Goal: Task Accomplishment & Management: Manage account settings

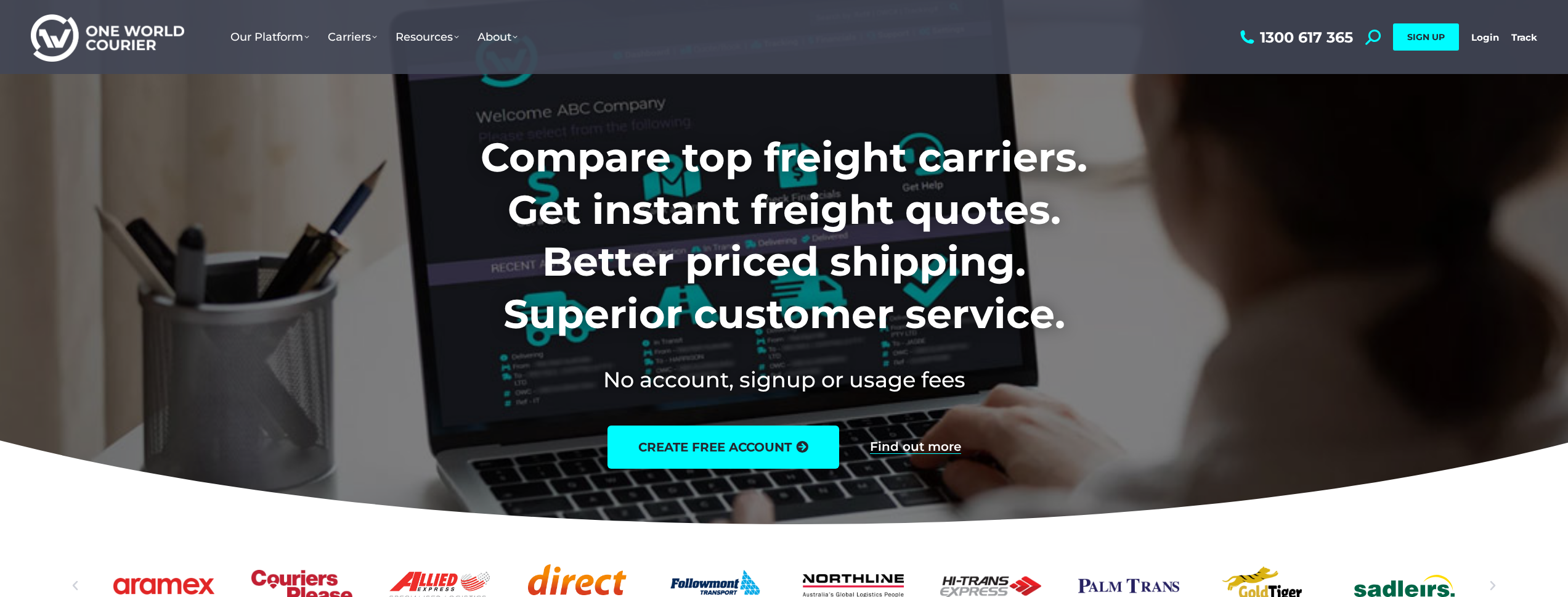
click at [778, 231] on h1 "Compare top freight carriers. Get instant freight quotes. Better priced shippin…" at bounding box center [784, 236] width 770 height 209
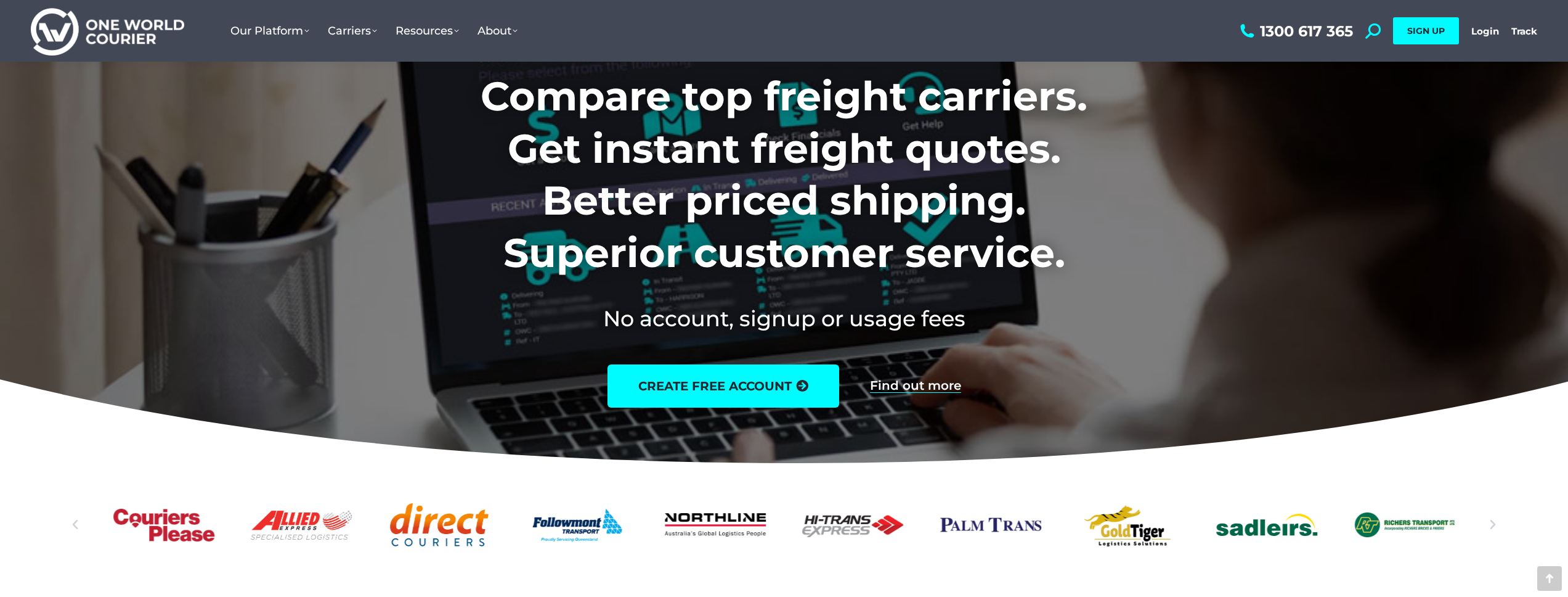
scroll to position [232, 0]
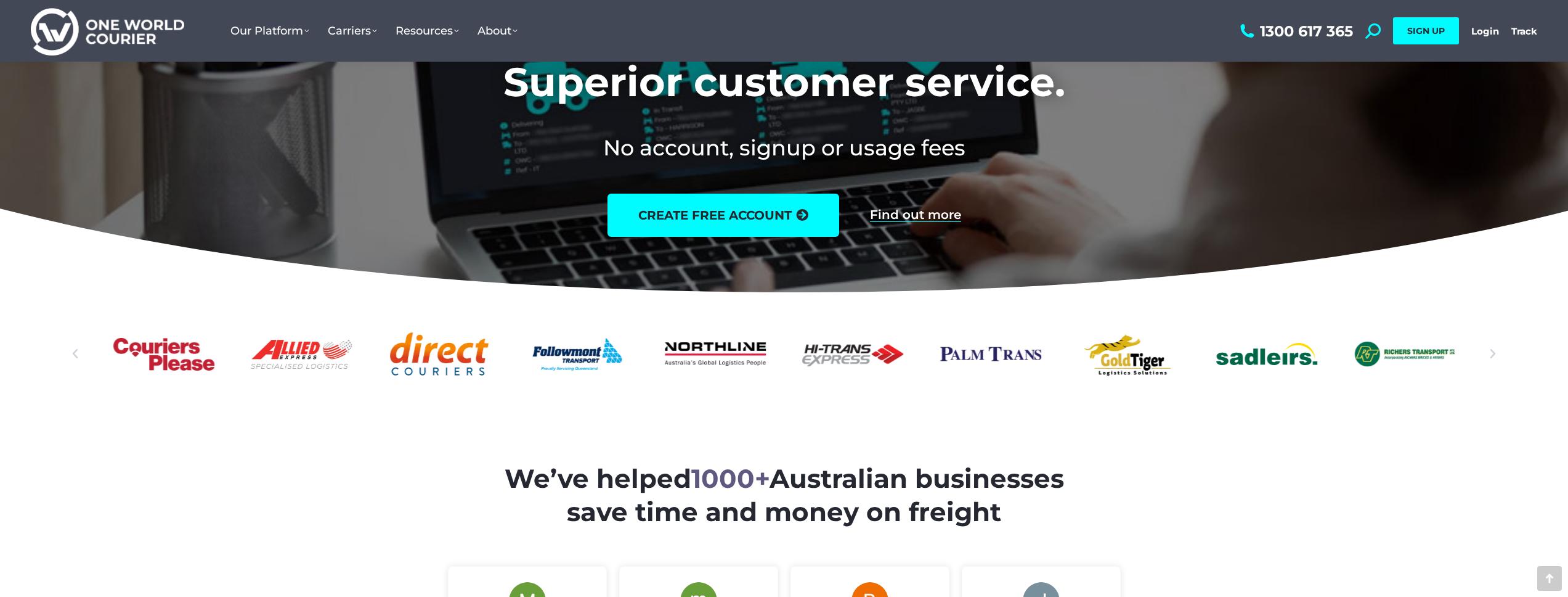
click at [778, 222] on div "Compare top freight carriers. Get instant freight quotes. Better priced shippin…" at bounding box center [784, 56] width 806 height 399
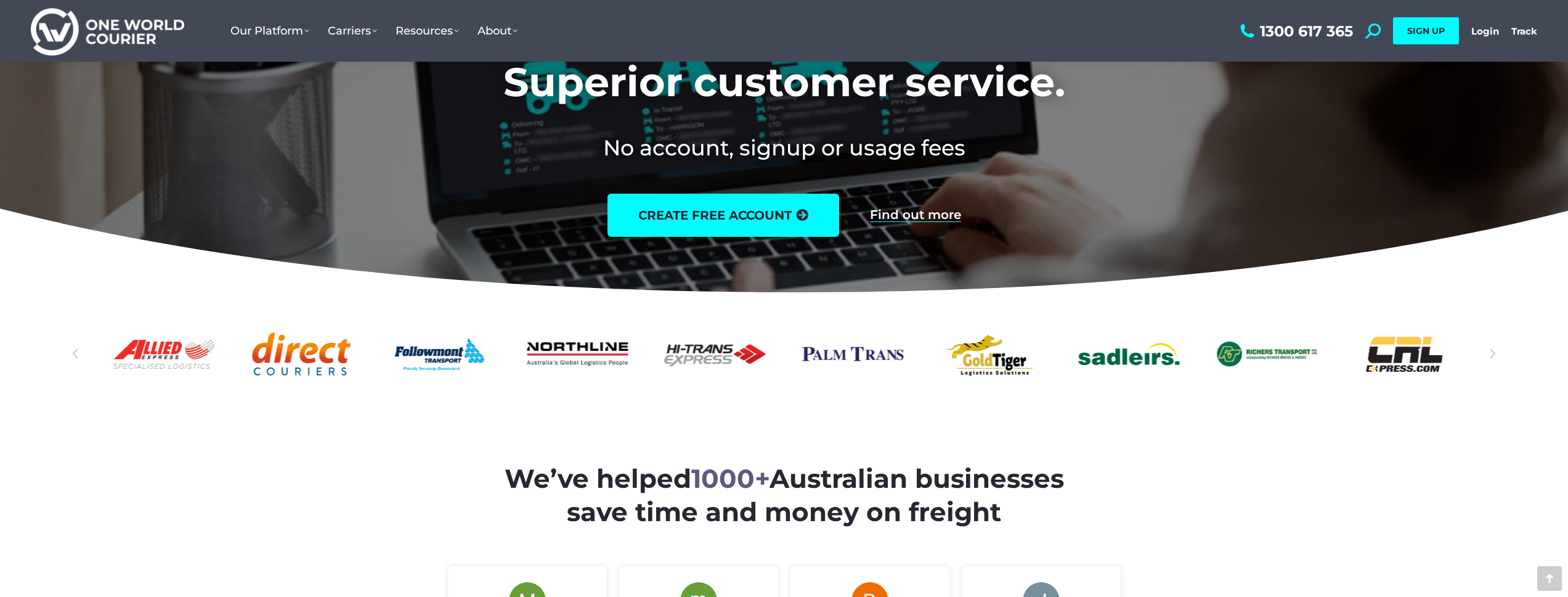
click at [778, 255] on div "Compare top freight carriers. Get instant freight quotes. Better priced shippin…" at bounding box center [784, 56] width 806 height 489
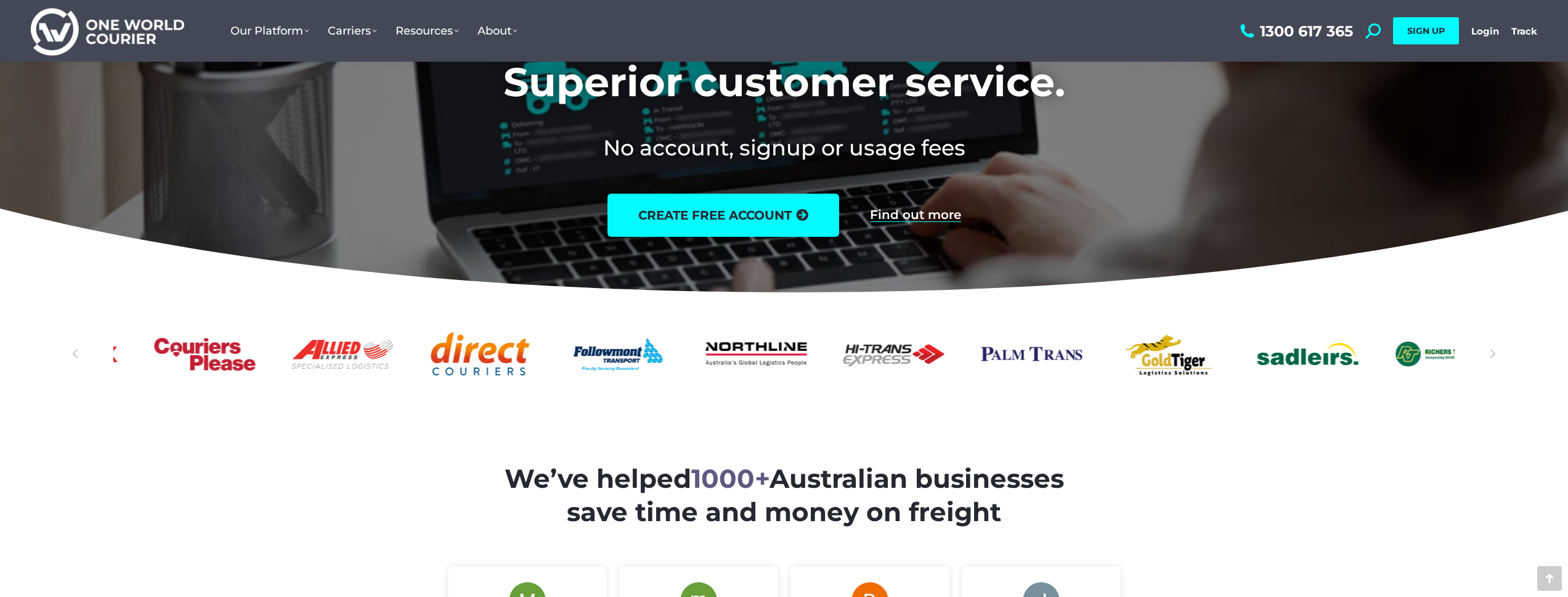
click at [778, 367] on div "Sadleirs_logo_green" at bounding box center [1308, 354] width 101 height 43
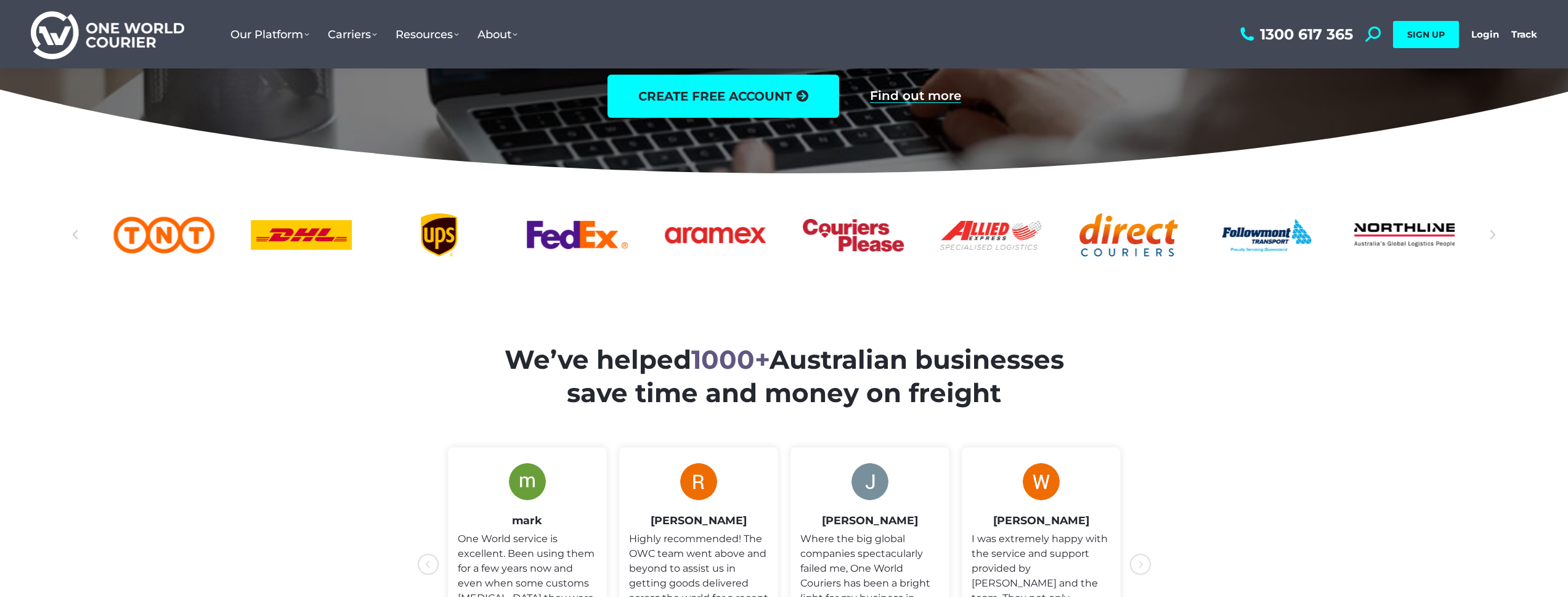
scroll to position [371, 0]
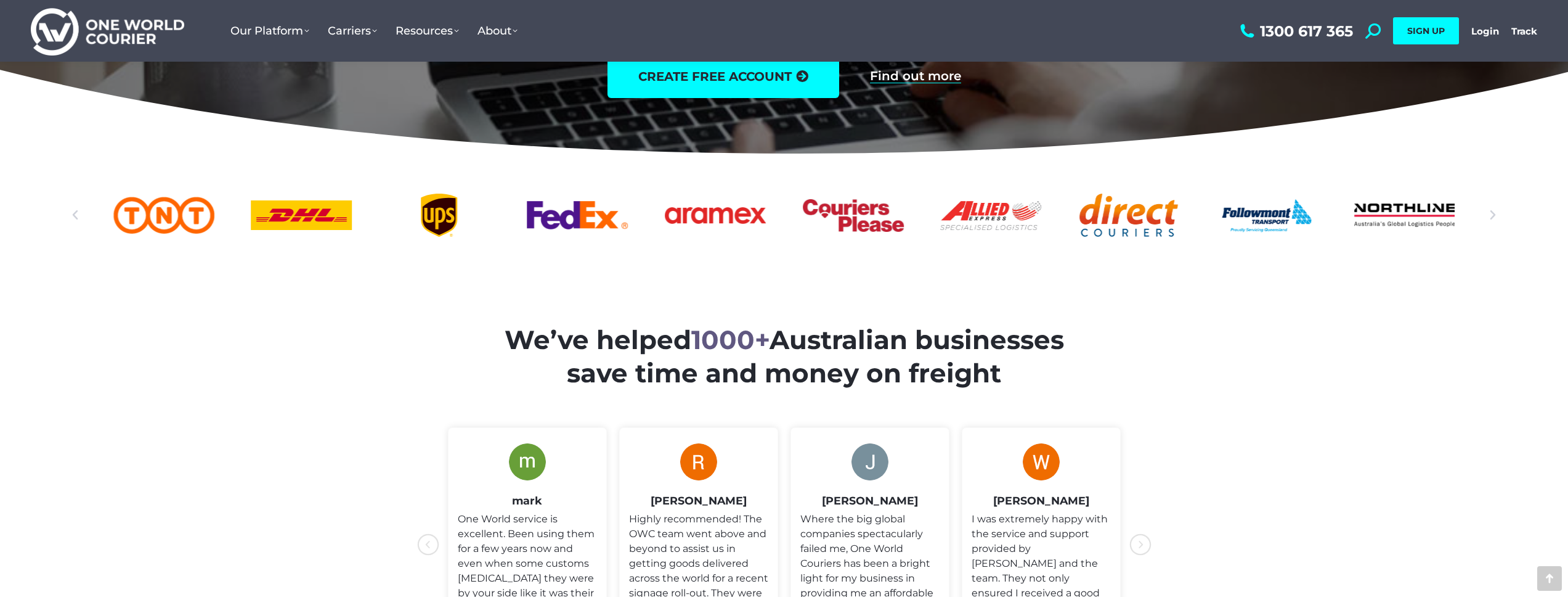
click at [778, 353] on section "We’ve helped 1000+ Australian businesses save time and money on freight" at bounding box center [784, 498] width 1568 height 523
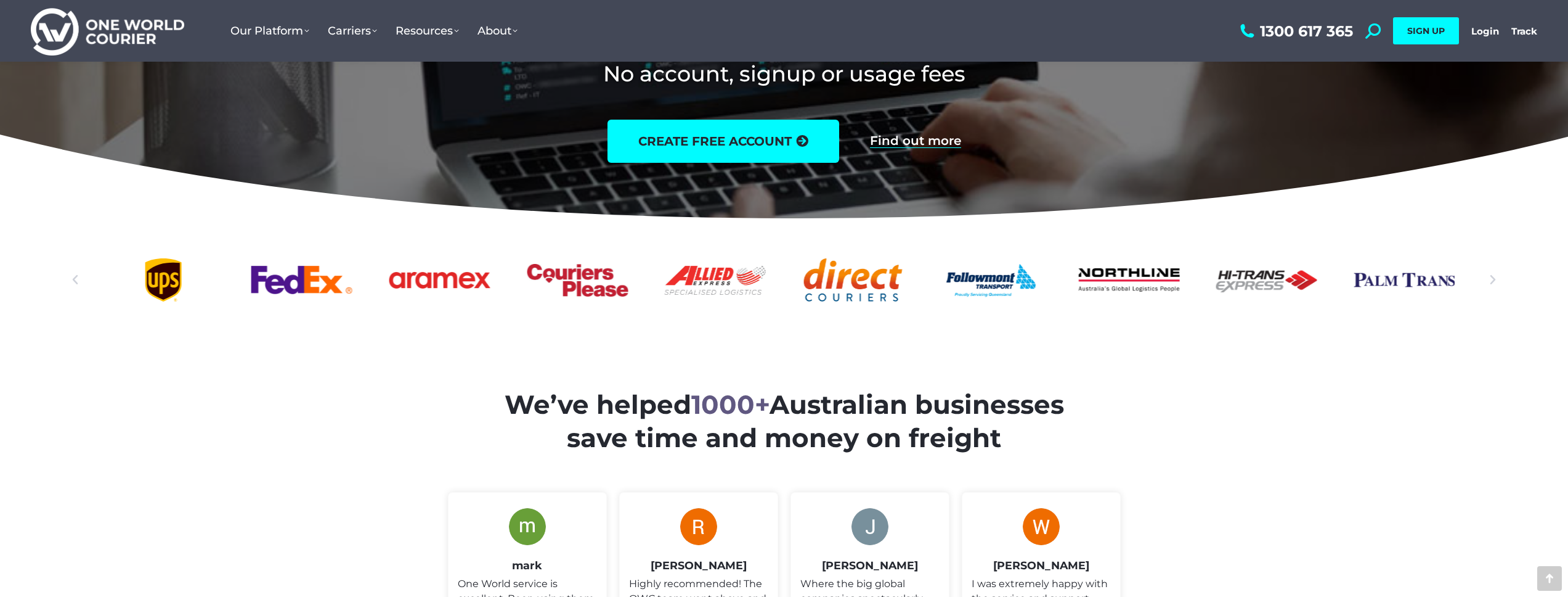
scroll to position [319, 0]
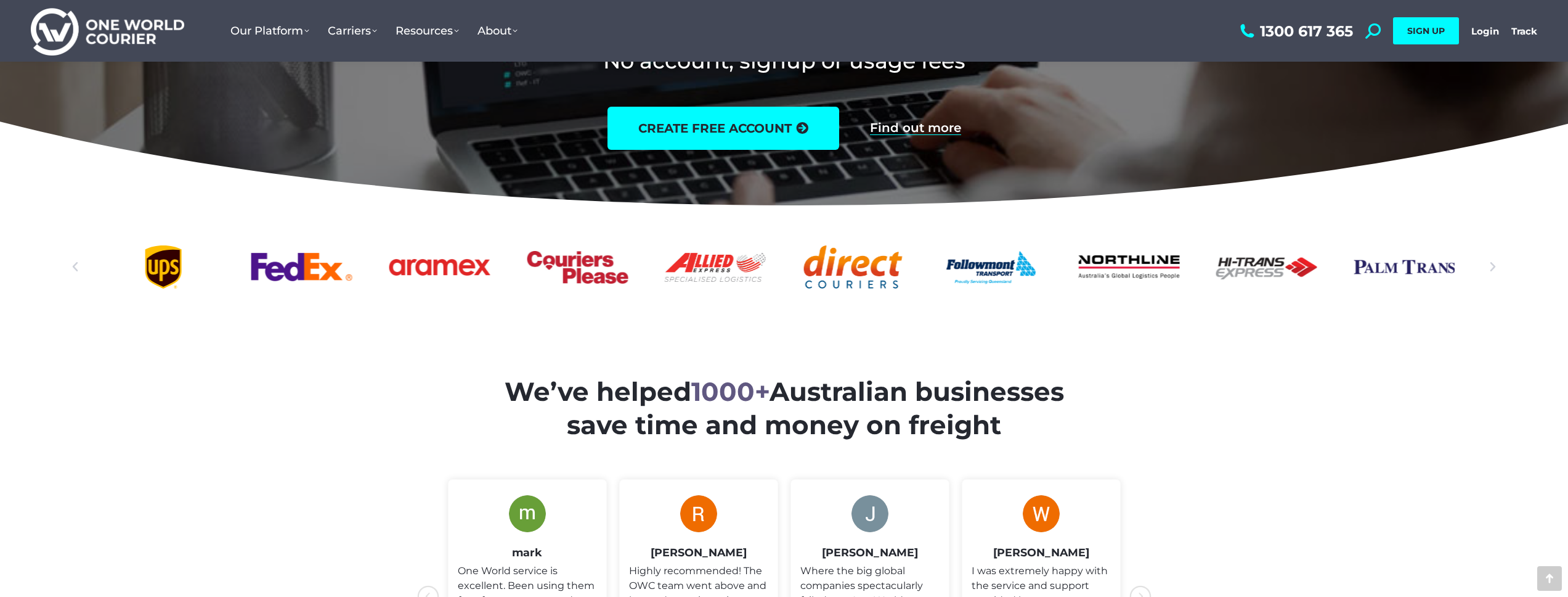
drag, startPoint x: 1219, startPoint y: 272, endPoint x: 944, endPoint y: 270, distance: 275.0
click at [778, 271] on div "Slides" at bounding box center [784, 267] width 1342 height 43
drag, startPoint x: 1206, startPoint y: 270, endPoint x: 909, endPoint y: 264, distance: 297.1
click at [778, 265] on div "Slides" at bounding box center [784, 267] width 1342 height 43
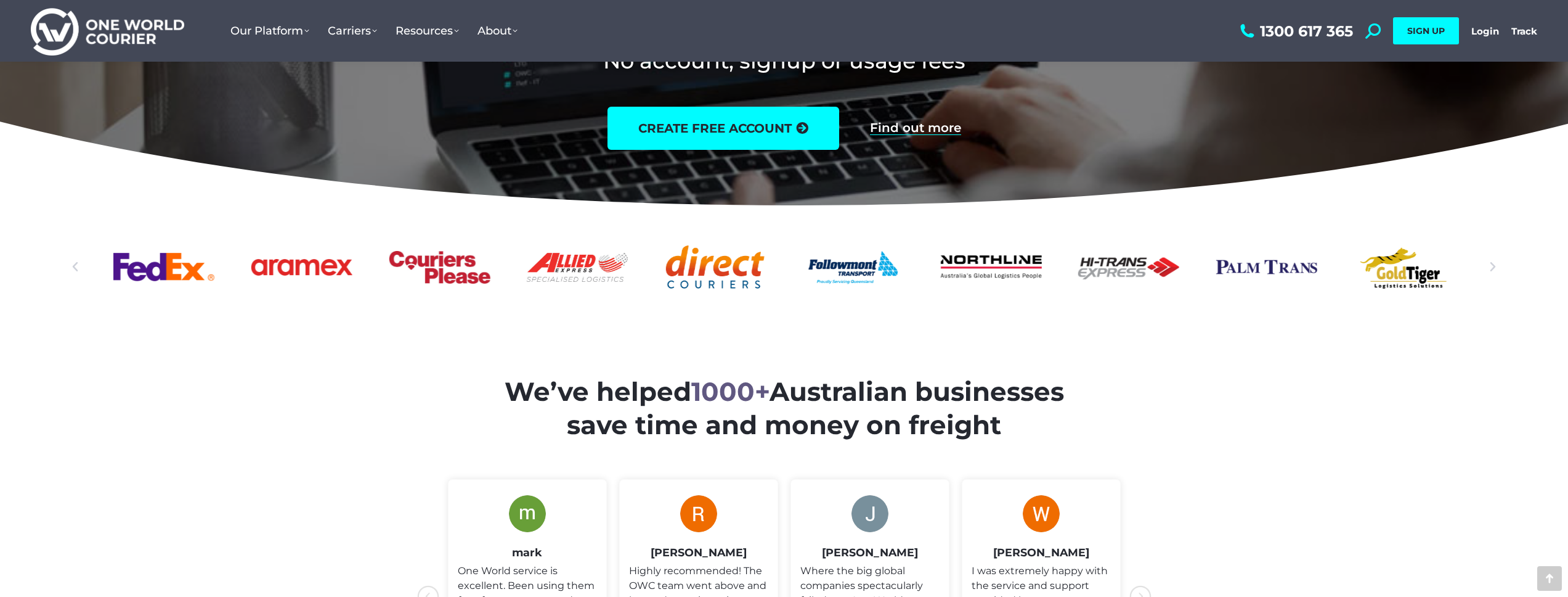
click at [778, 269] on div at bounding box center [784, 267] width 1442 height 43
click at [778, 269] on icon "Next slide" at bounding box center [1492, 266] width 12 height 12
click at [778, 266] on icon "Next slide" at bounding box center [1492, 266] width 12 height 12
click at [778, 266] on icon "Next slide" at bounding box center [1492, 266] width 12 height 12
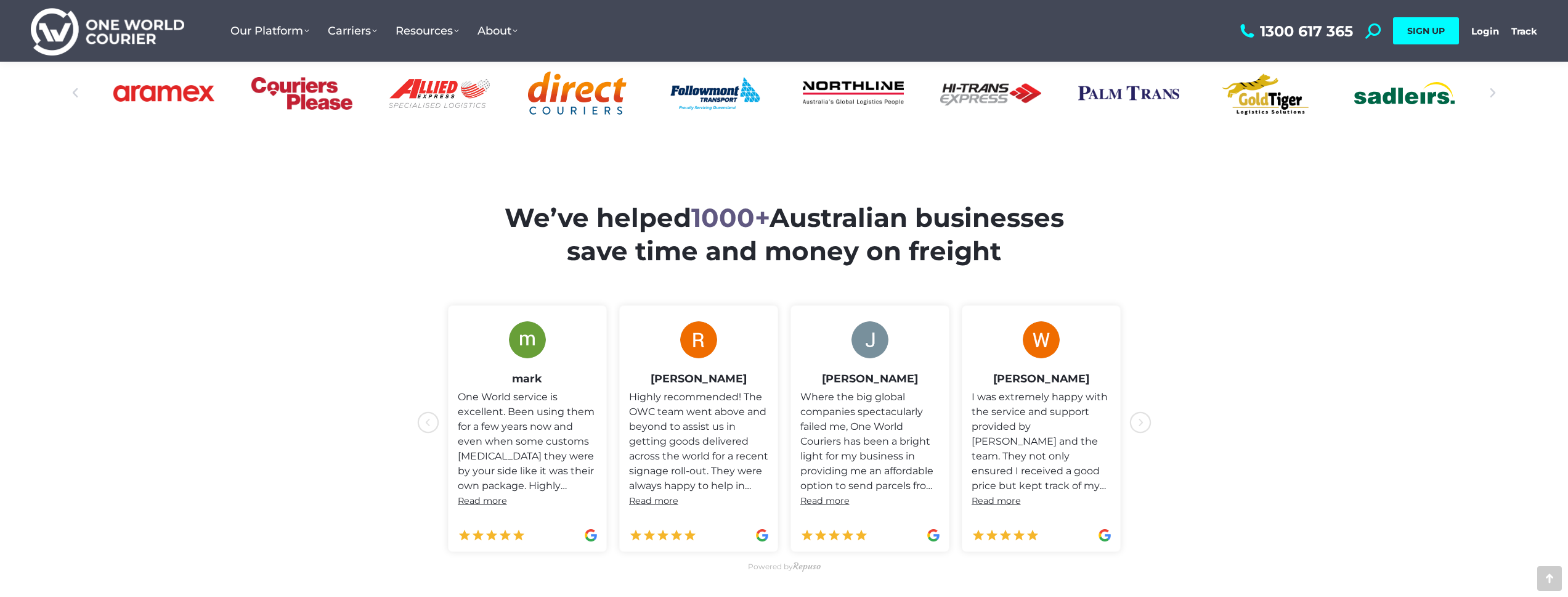
scroll to position [503, 0]
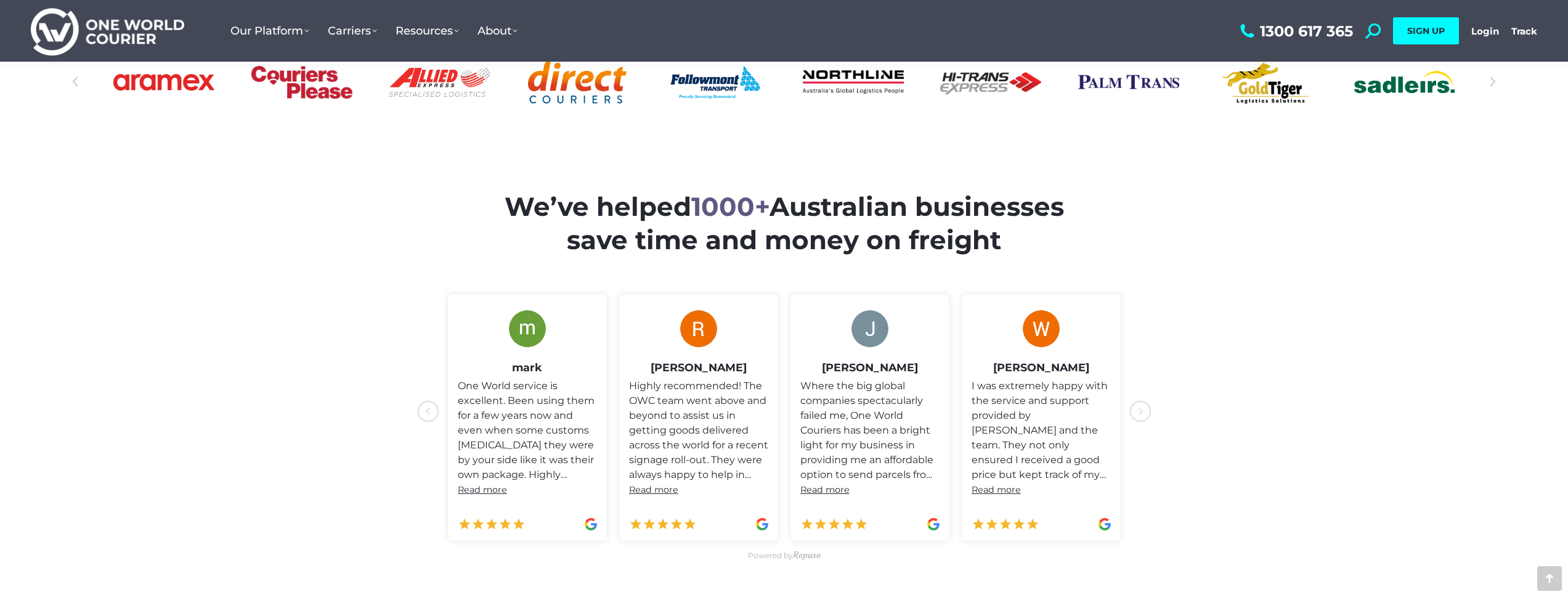
click at [778, 415] on icon "icon-chevron-with-circle-left" at bounding box center [1140, 411] width 22 height 22
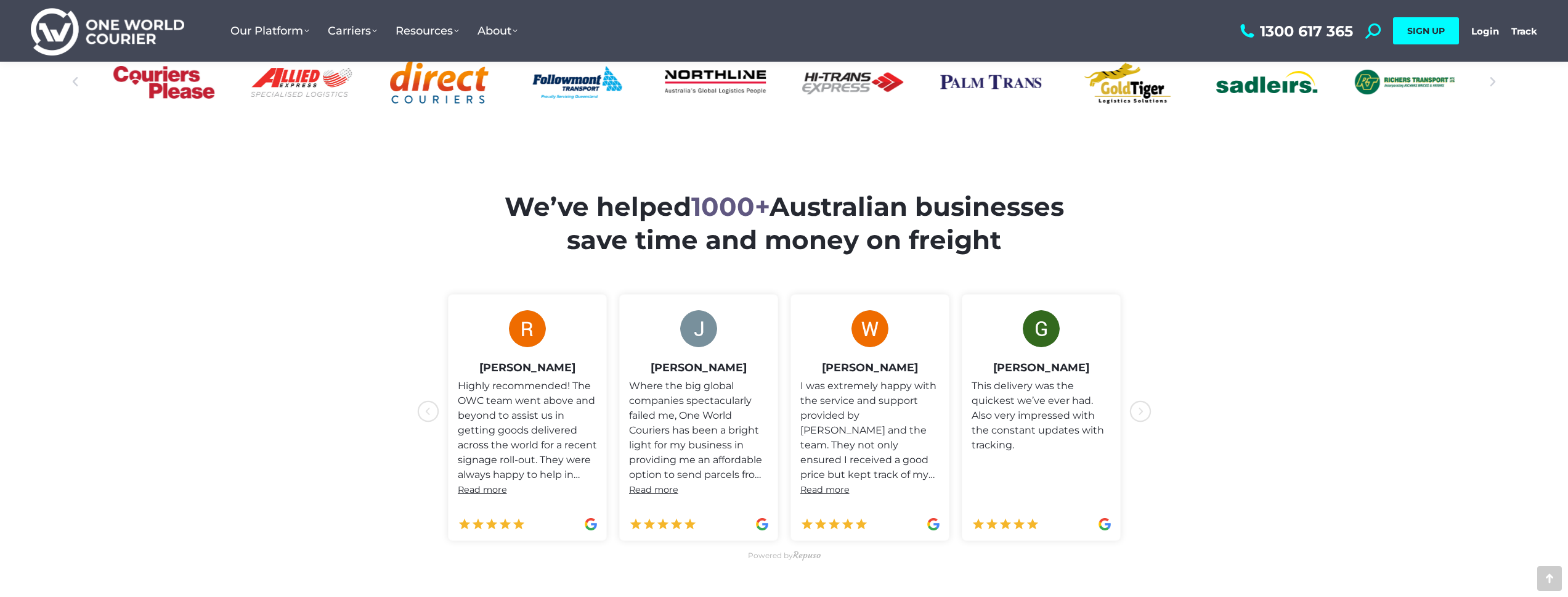
click at [778, 415] on icon "icon-chevron-with-circle-left" at bounding box center [1140, 411] width 22 height 22
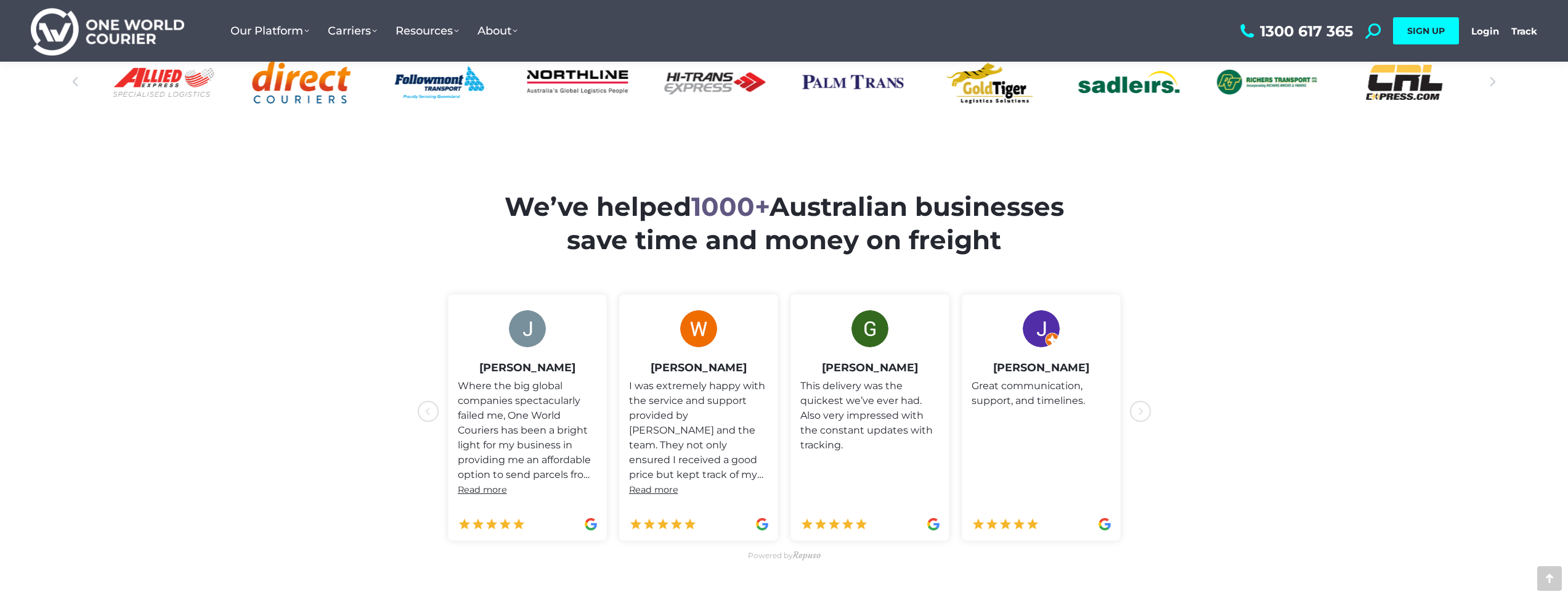
click at [778, 415] on icon "icon-chevron-with-circle-left" at bounding box center [1140, 411] width 22 height 22
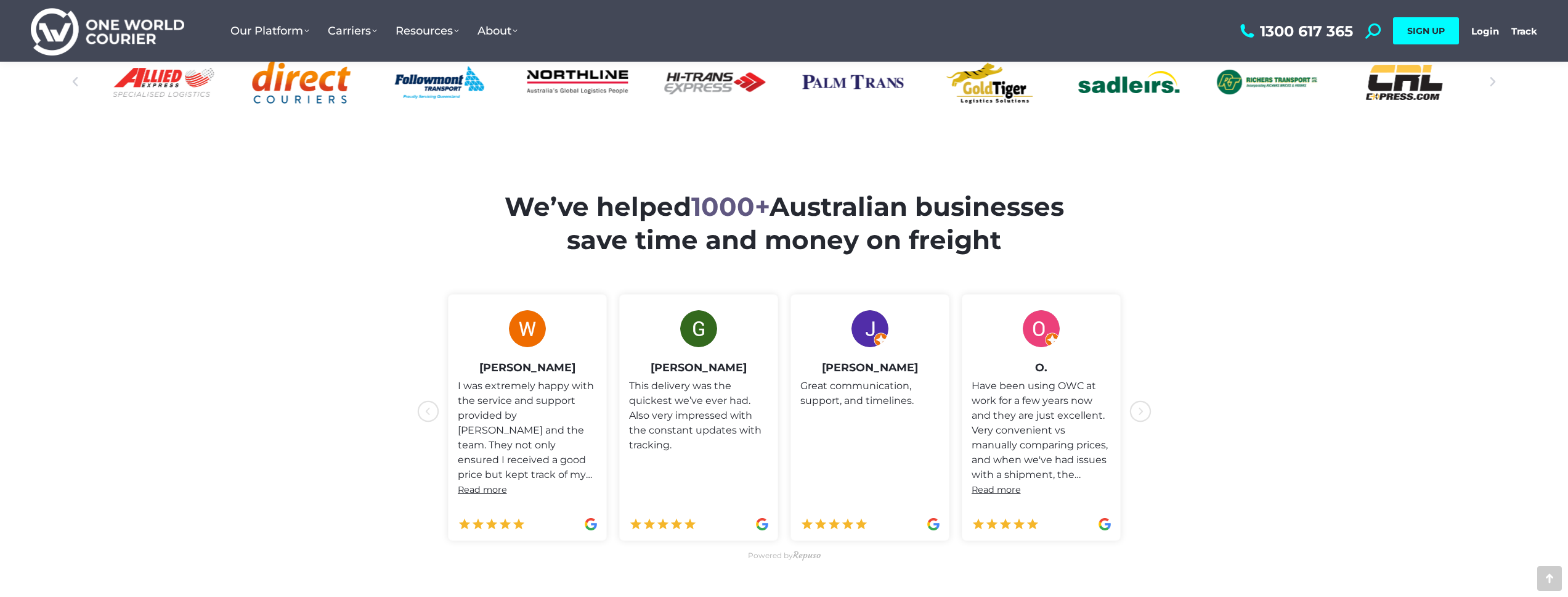
click at [778, 415] on icon "icon-chevron-with-circle-left" at bounding box center [1140, 411] width 22 height 22
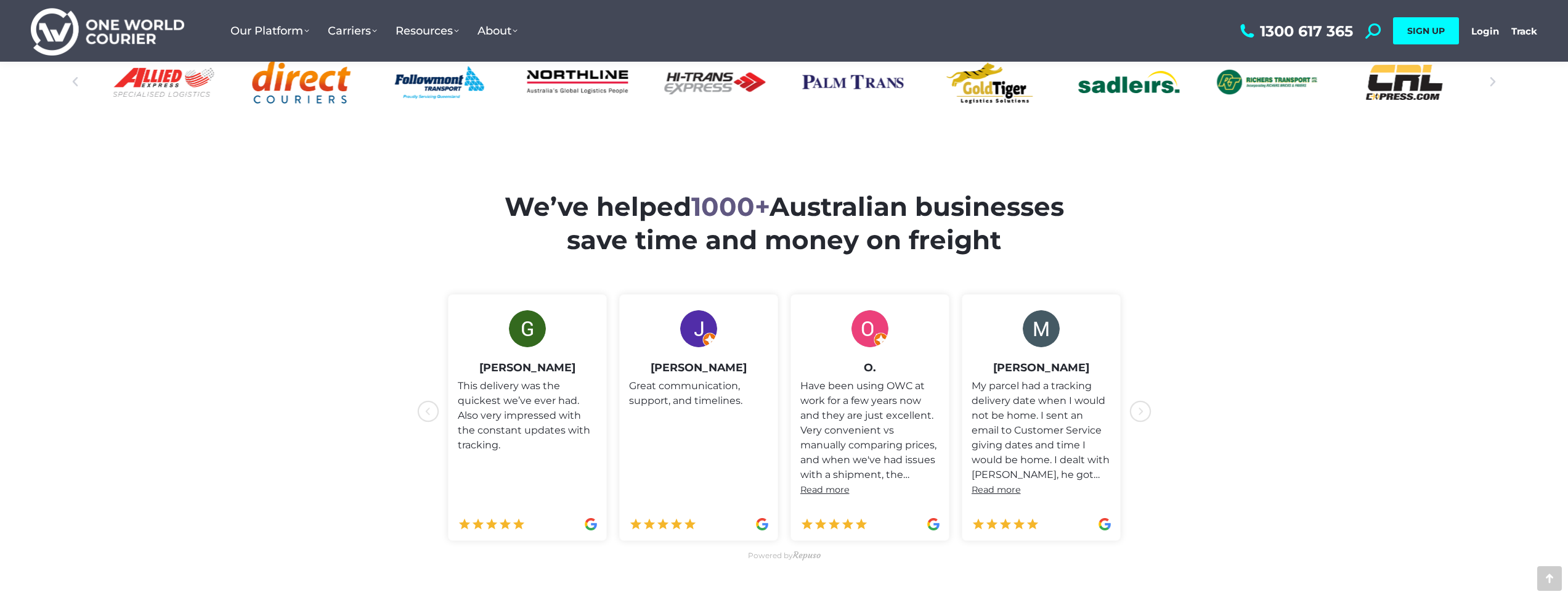
click at [778, 415] on icon "icon-chevron-with-circle-left" at bounding box center [1140, 411] width 22 height 22
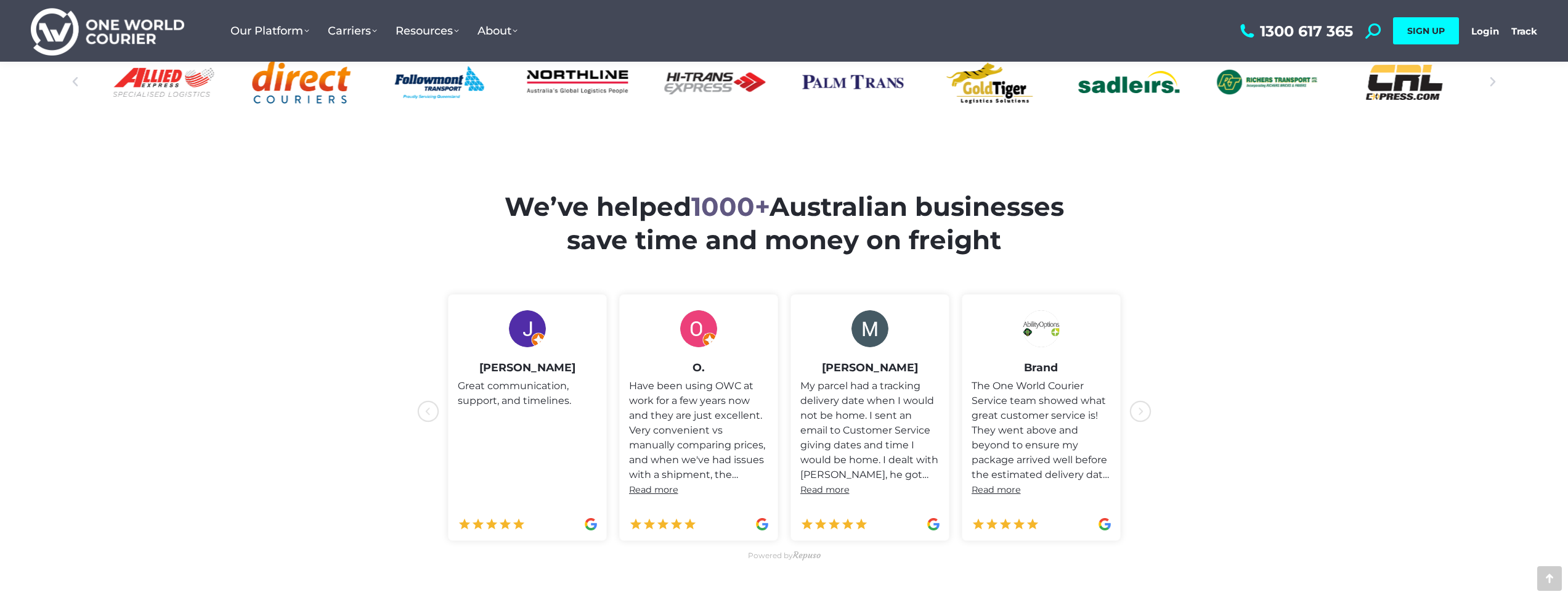
click at [778, 415] on icon "icon-chevron-with-circle-left" at bounding box center [1140, 411] width 22 height 22
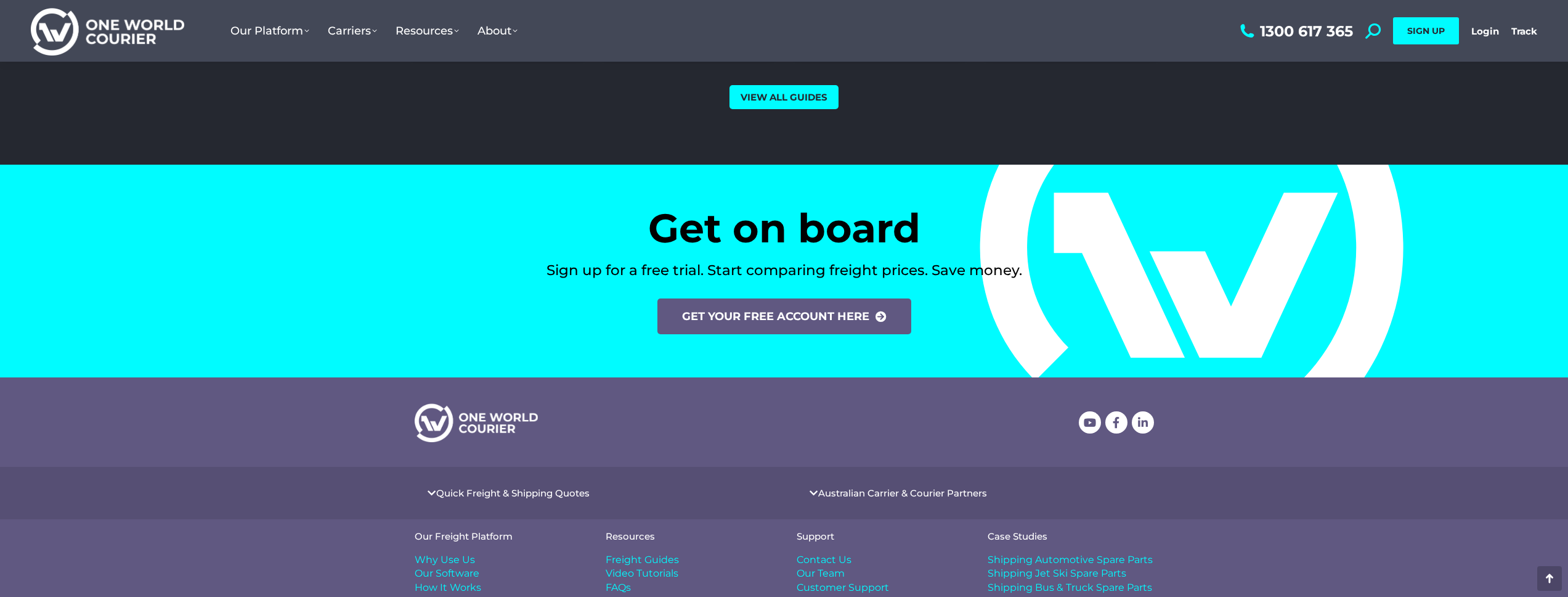
scroll to position [5093, 0]
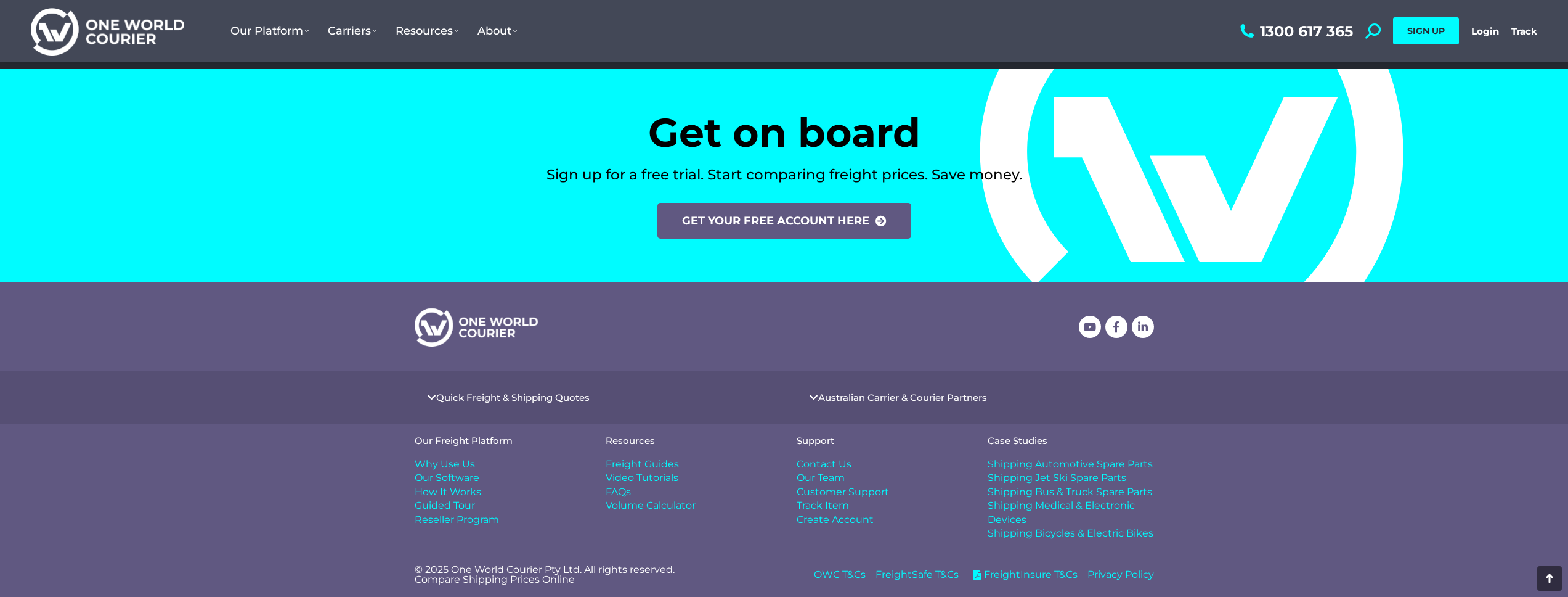
click at [778, 582] on icon at bounding box center [1549, 578] width 15 height 15
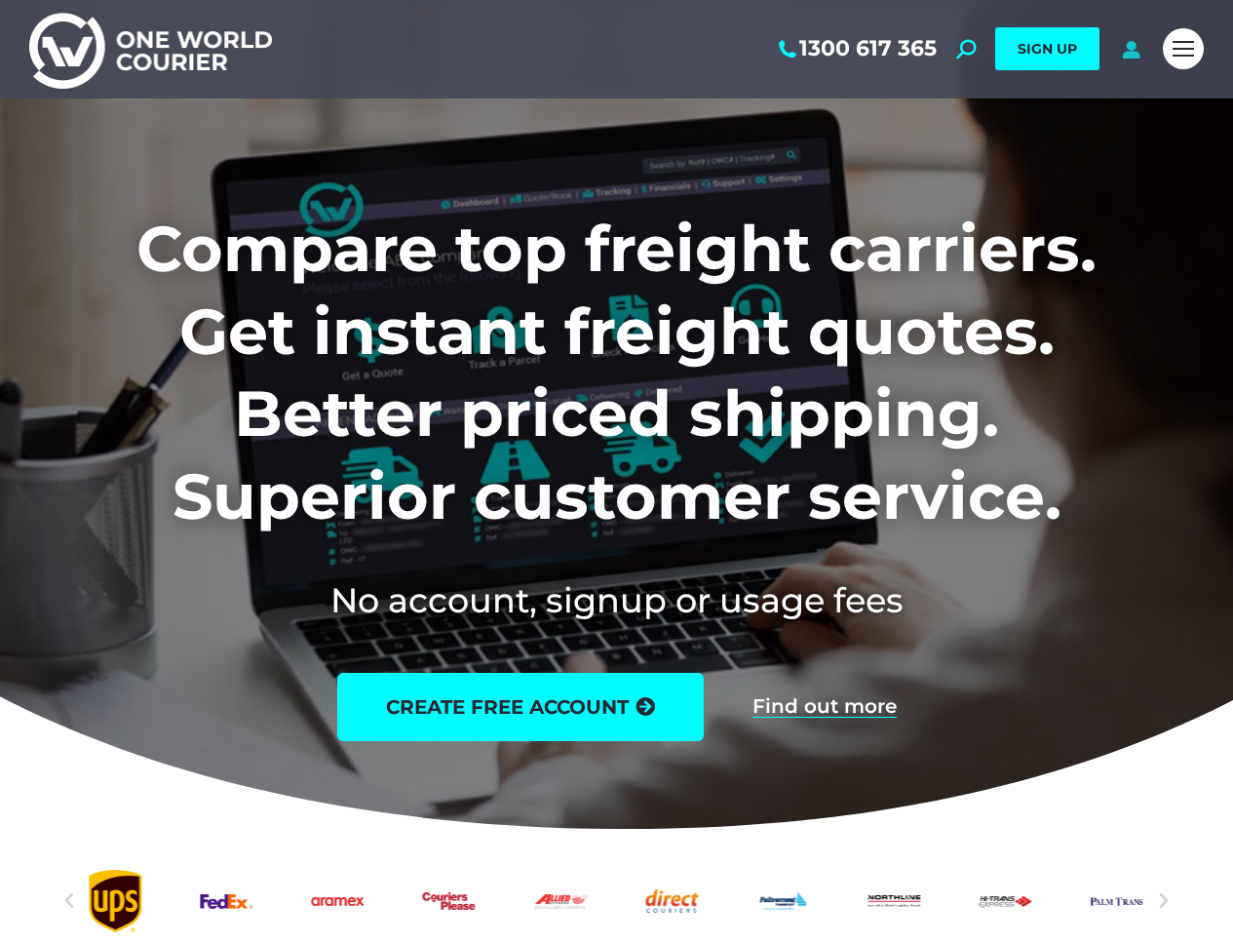
click at [1137, 50] on icon at bounding box center [1131, 48] width 24 height 19
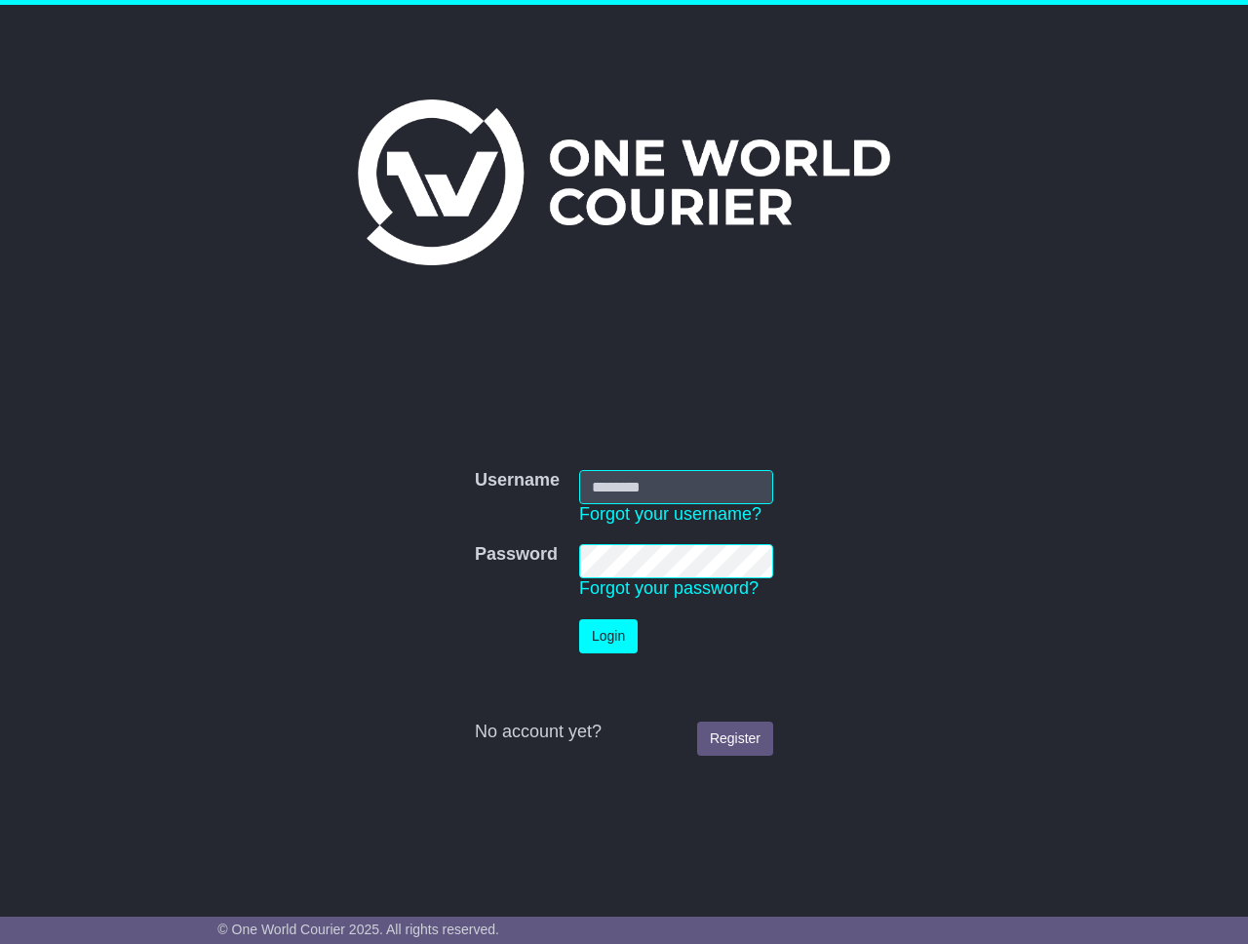
click at [678, 483] on input "Username" at bounding box center [676, 487] width 194 height 34
type input "**********"
click at [616, 645] on button "Login" at bounding box center [608, 636] width 58 height 34
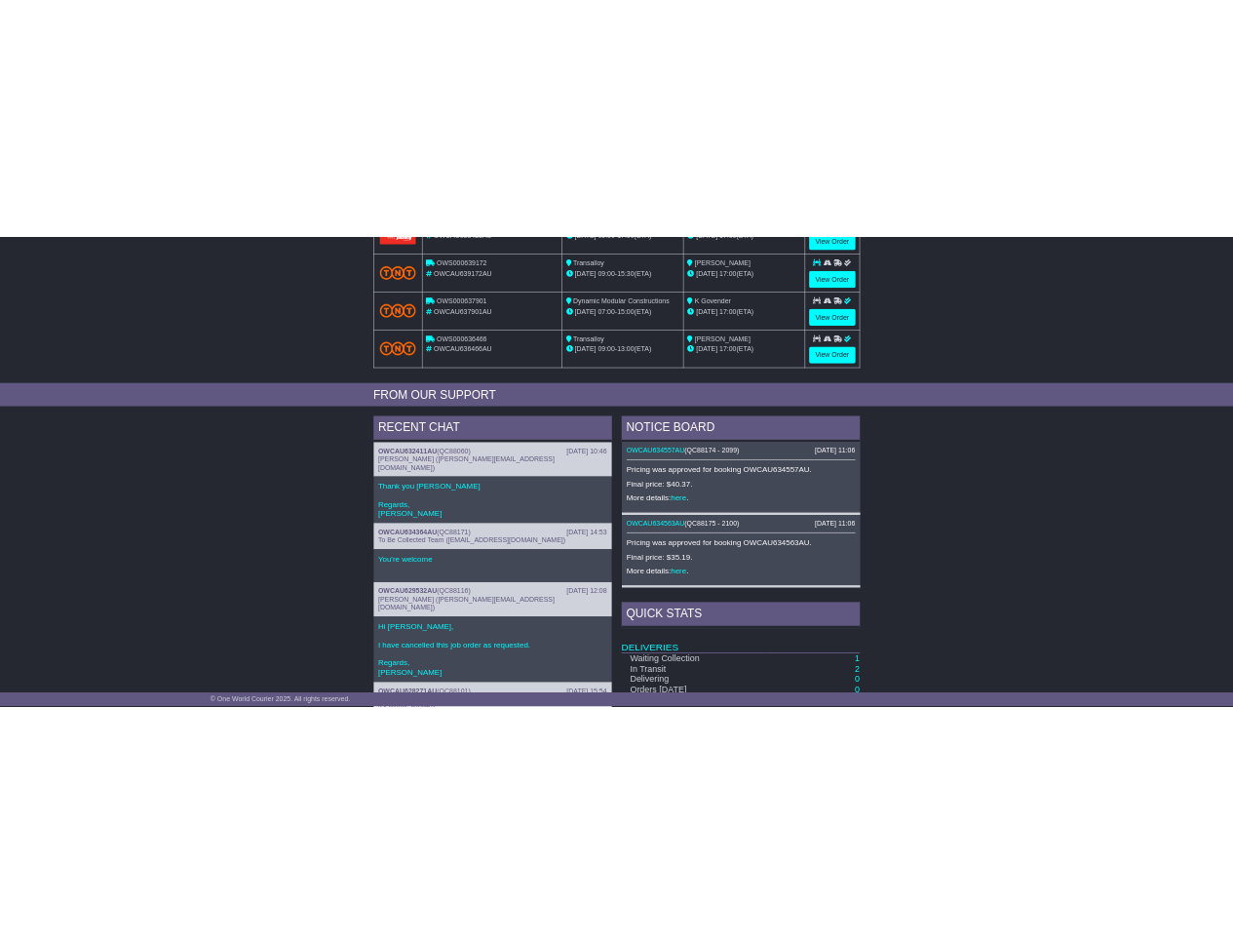
scroll to position [505, 0]
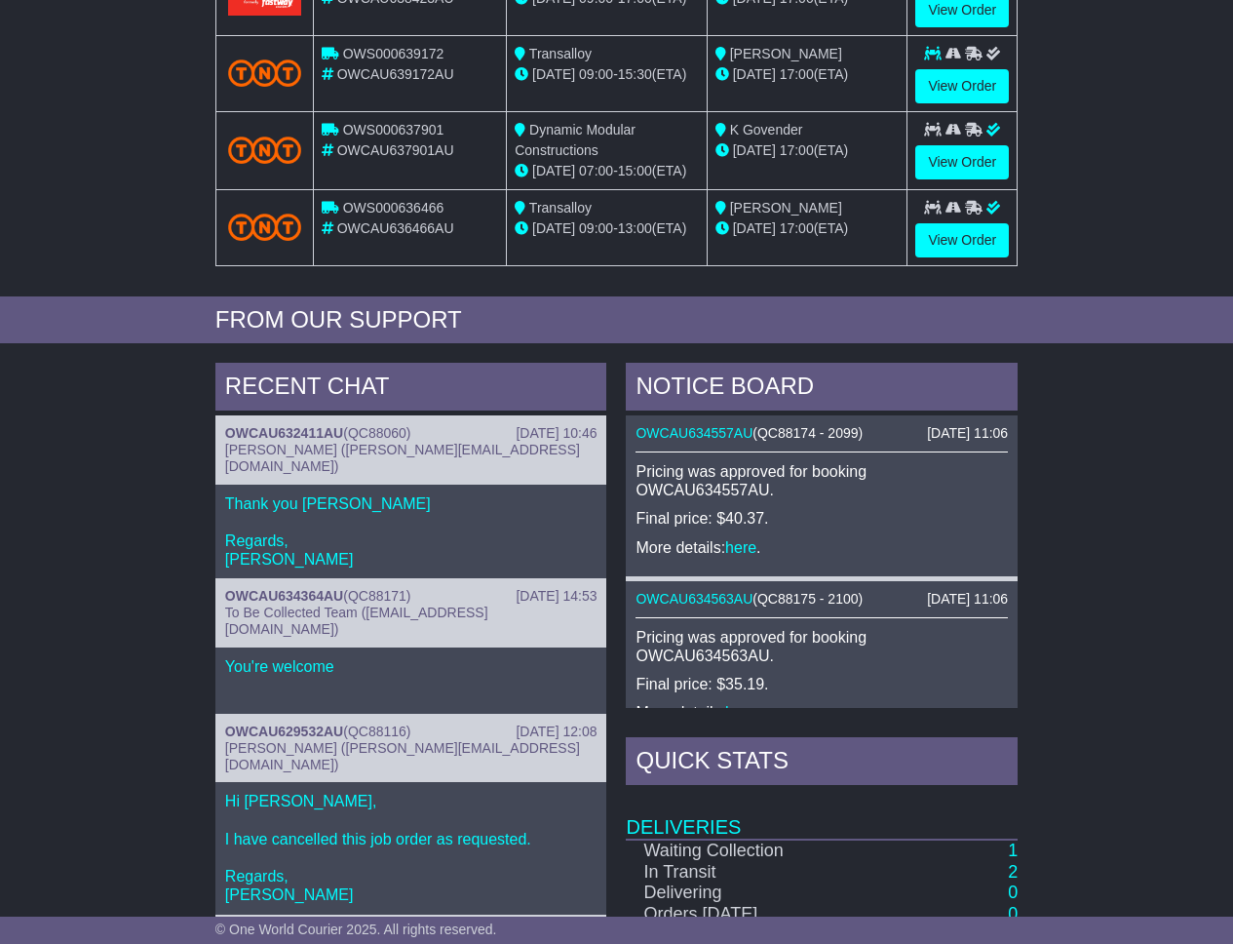
click at [186, 545] on div "RECENT CHAT [DATE] 10:46 OWCAU632411AU ( QC88060 ) [PERSON_NAME] ([PERSON_NAME]…" at bounding box center [616, 772] width 1233 height 839
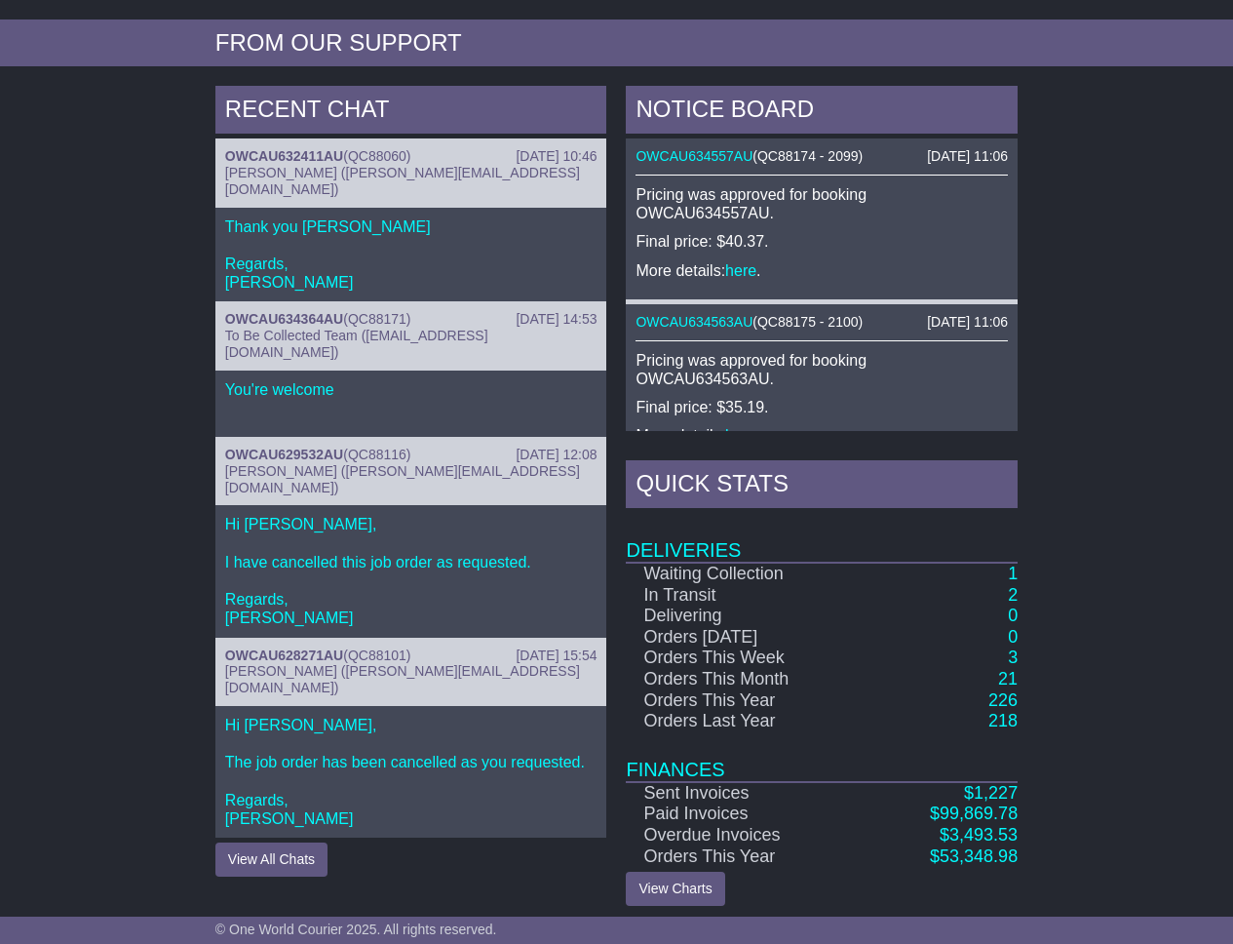
scroll to position [793, 0]
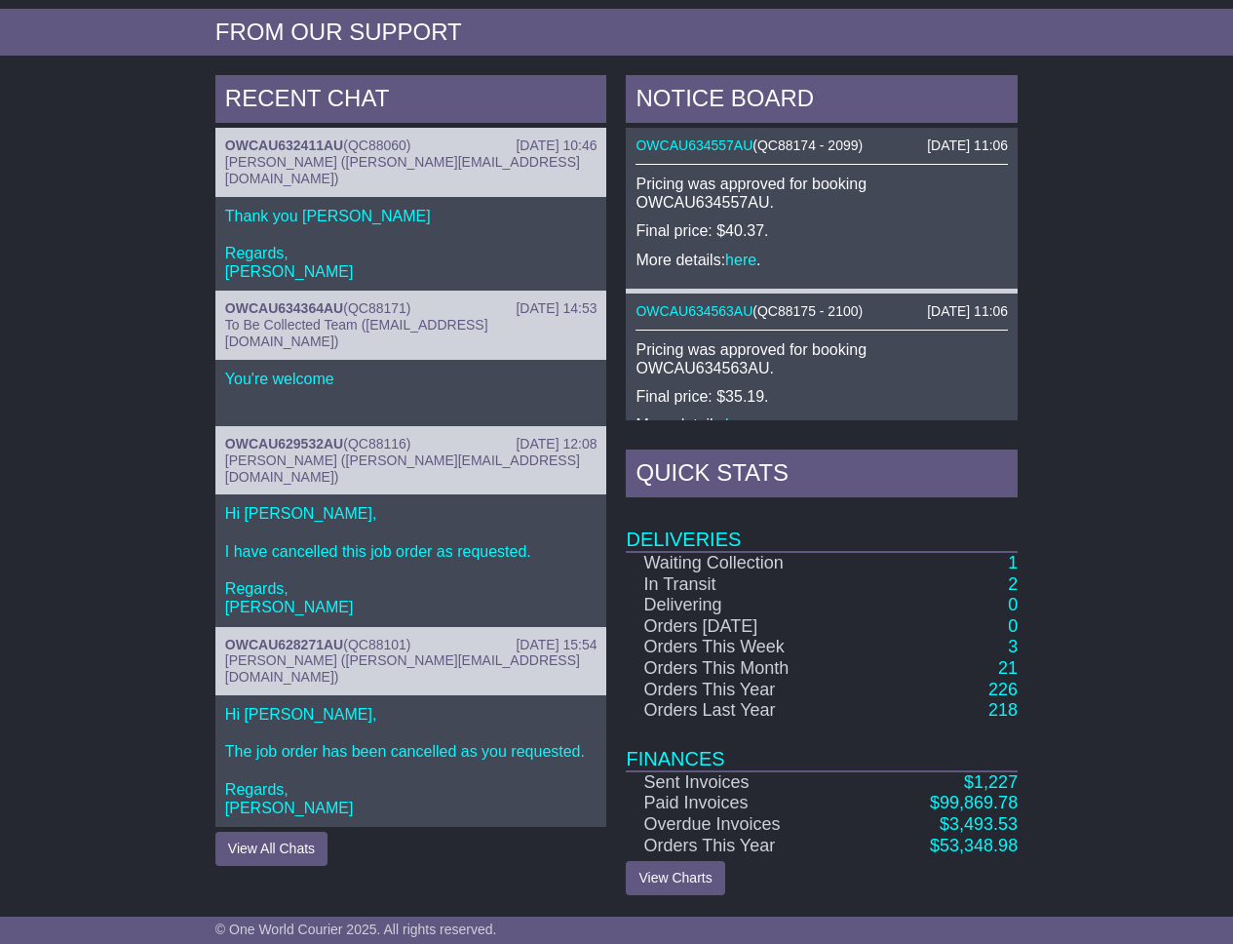
click at [136, 450] on div "RECENT CHAT [DATE] 10:46 OWCAU632411AU ( QC88060 ) [PERSON_NAME] ([PERSON_NAME]…" at bounding box center [616, 484] width 1233 height 839
click at [268, 832] on button "View All Chats" at bounding box center [271, 849] width 112 height 34
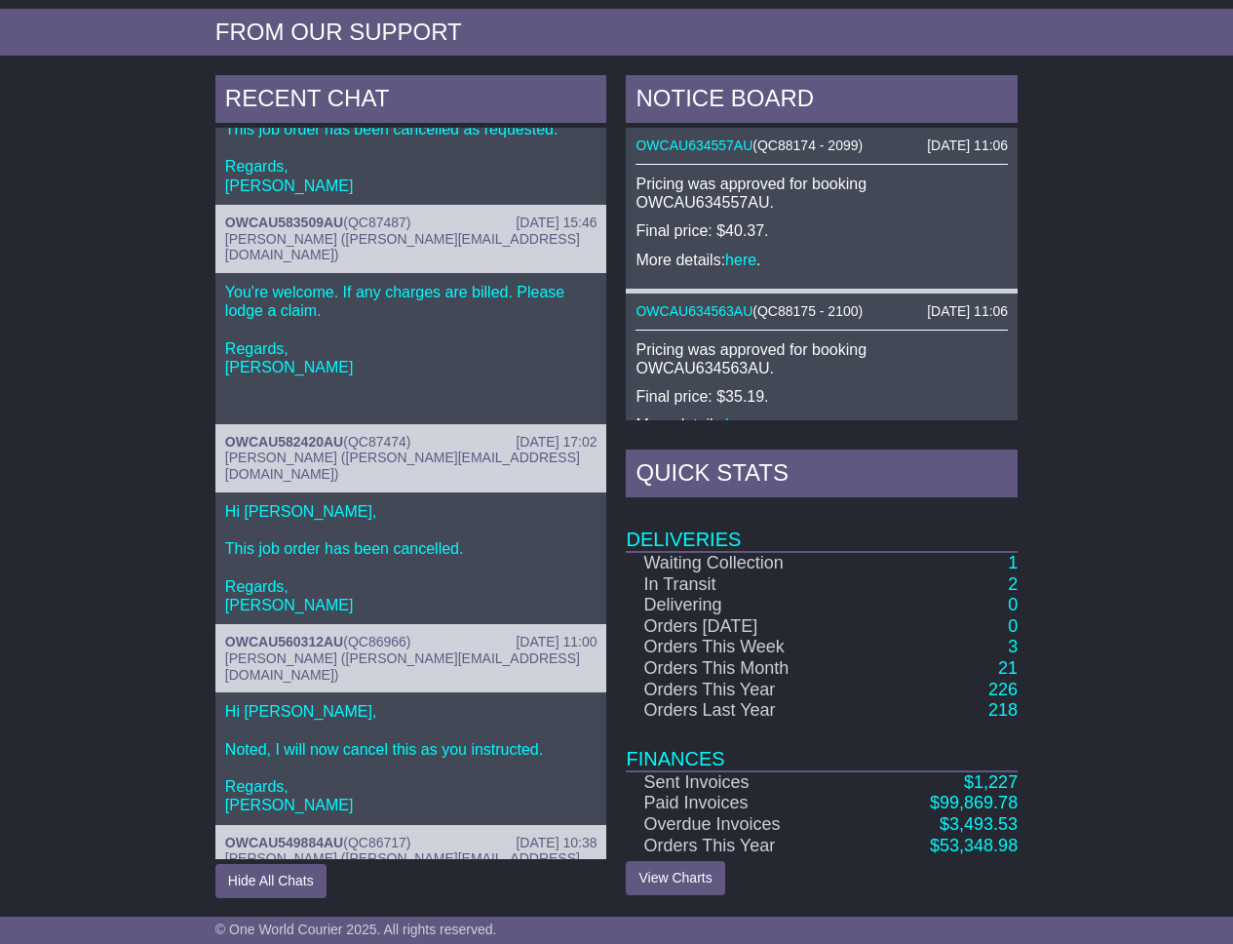
scroll to position [795, 0]
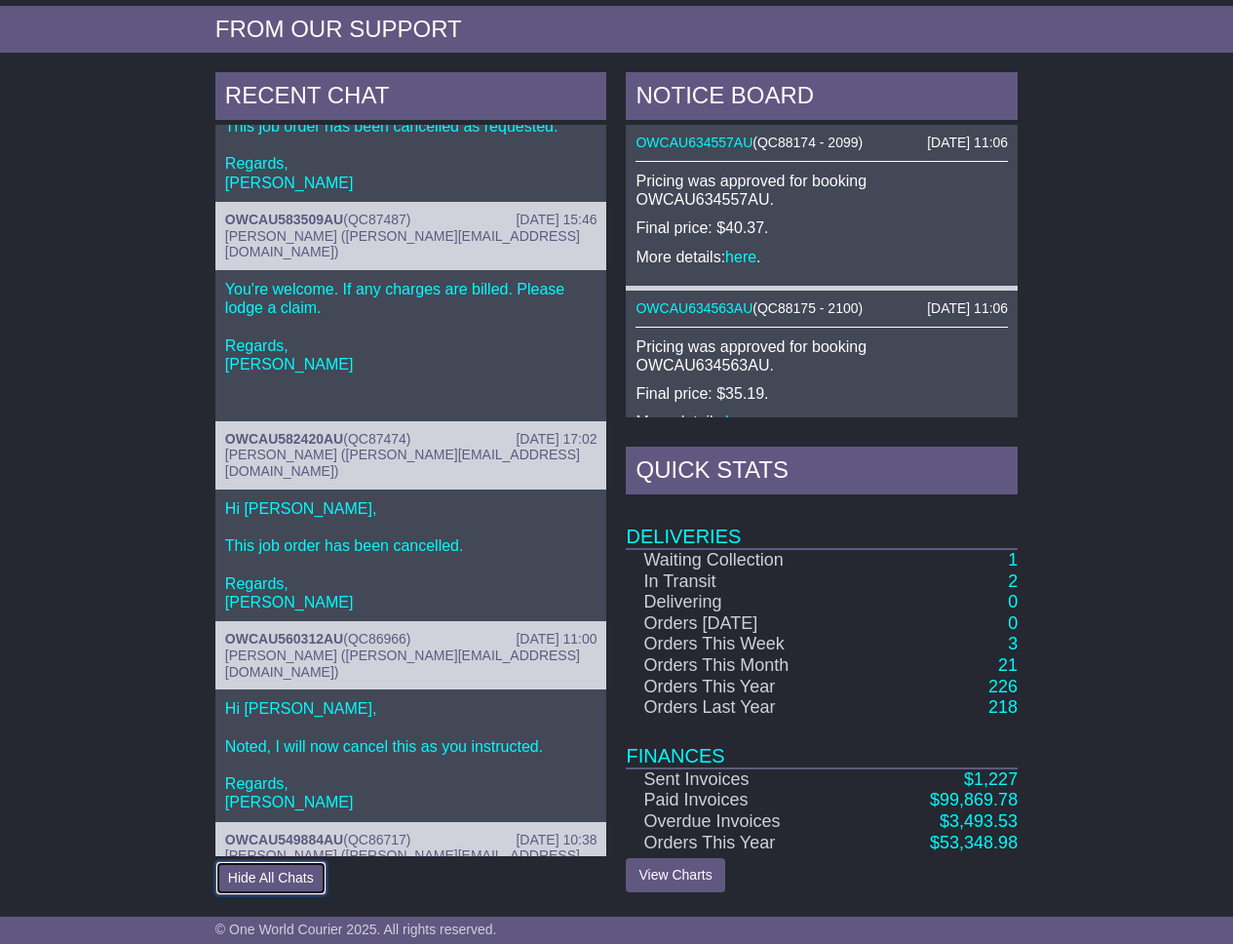
click at [260, 877] on button "Hide All Chats" at bounding box center [270, 878] width 111 height 34
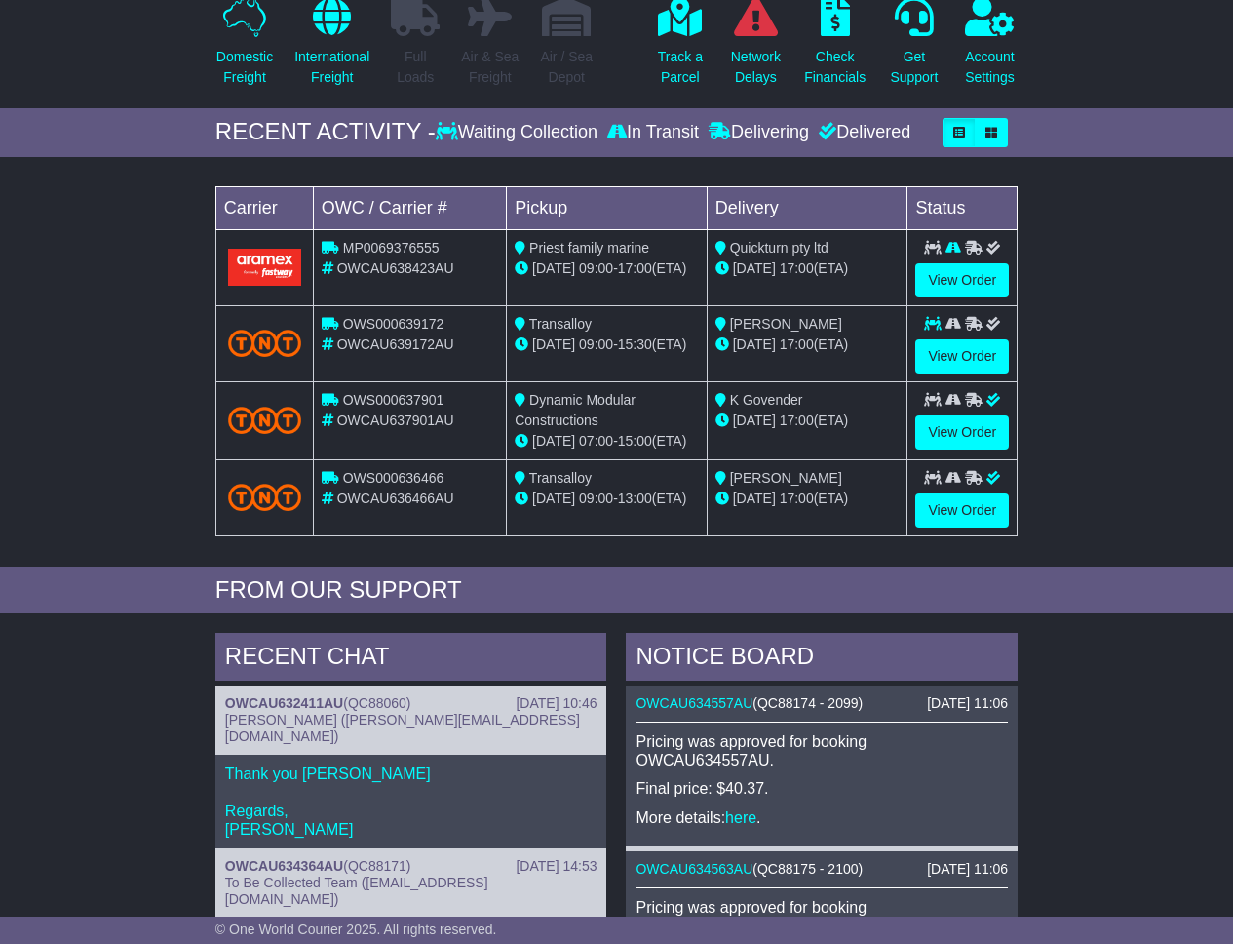
scroll to position [0, 0]
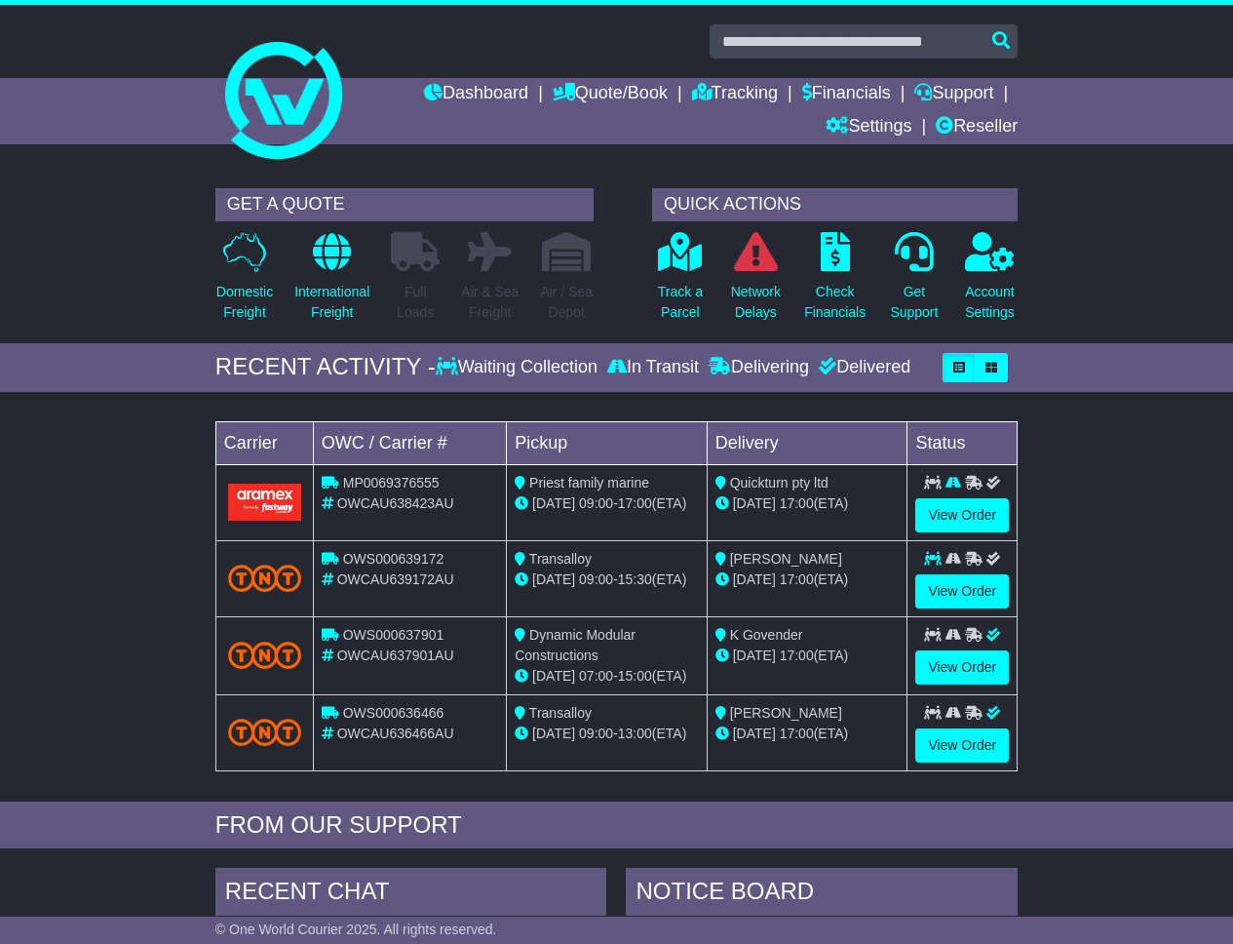
click at [87, 624] on div "Loading... No bookings found Carrier OWC / Carrier # Pickup Delivery Status MP0…" at bounding box center [616, 602] width 1233 height 400
click at [1185, 670] on div "Loading... No bookings found Carrier OWC / Carrier # Pickup Delivery Status MP0…" at bounding box center [616, 602] width 1233 height 400
